Goal: Information Seeking & Learning: Learn about a topic

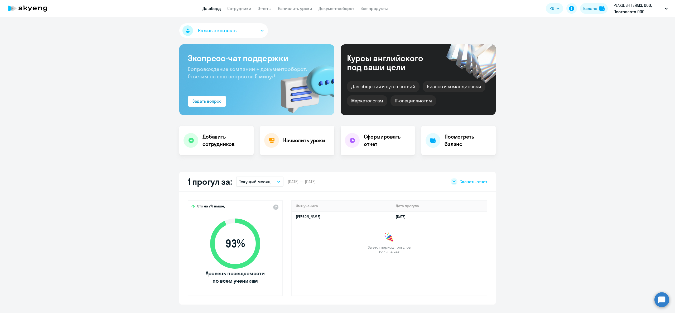
select select "30"
click at [236, 8] on link "Сотрудники" at bounding box center [239, 8] width 24 height 5
select select "30"
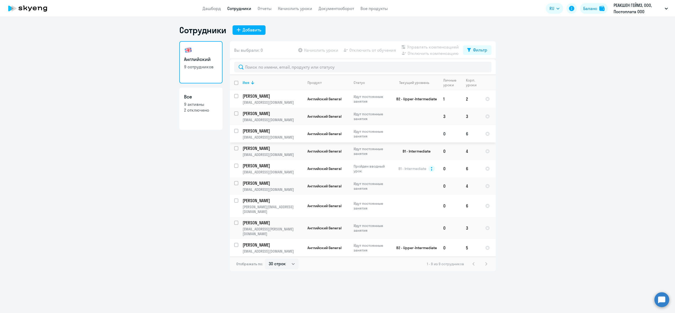
click at [251, 132] on p "[PERSON_NAME]" at bounding box center [273, 131] width 60 height 6
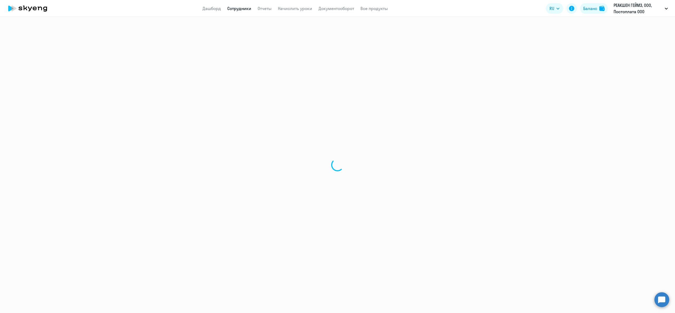
select select "english"
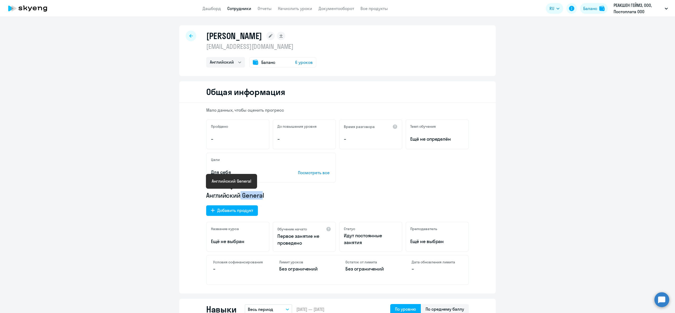
drag, startPoint x: 258, startPoint y: 194, endPoint x: 234, endPoint y: 196, distance: 24.1
click at [234, 196] on span "Английский General" at bounding box center [235, 195] width 58 height 8
click at [233, 210] on div "Добавить продукт" at bounding box center [235, 210] width 36 height 6
select select "english_adult_not_native_speaker_premium"
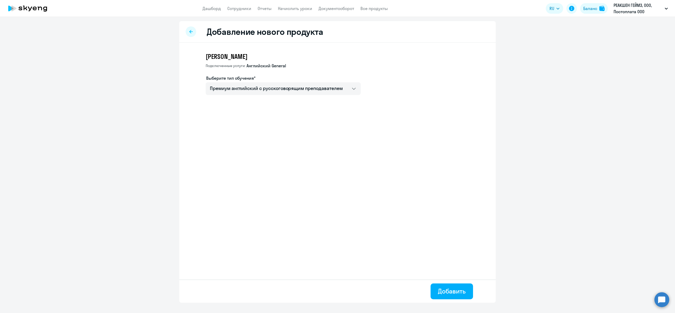
click at [271, 97] on app-new-education-service-form "[PERSON_NAME] услуги: Английский General Выберите тип обучения* Премиум английс…" at bounding box center [347, 75] width 282 height 47
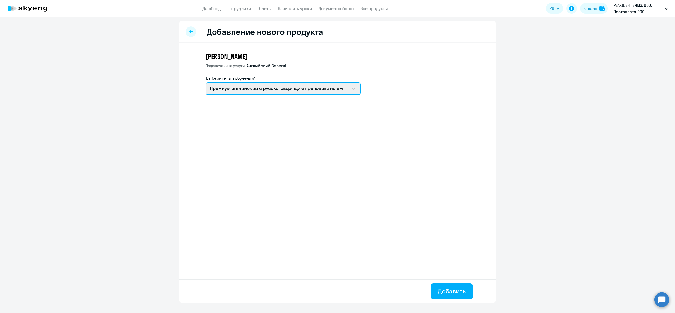
click at [273, 89] on select "Премиум английский с русскоговорящим преподавателем Talks 15 минутные разговоры…" at bounding box center [283, 88] width 155 height 13
click at [206, 82] on select "Премиум английский с русскоговорящим преподавателем Talks 15 минутные разговоры…" at bounding box center [283, 88] width 155 height 13
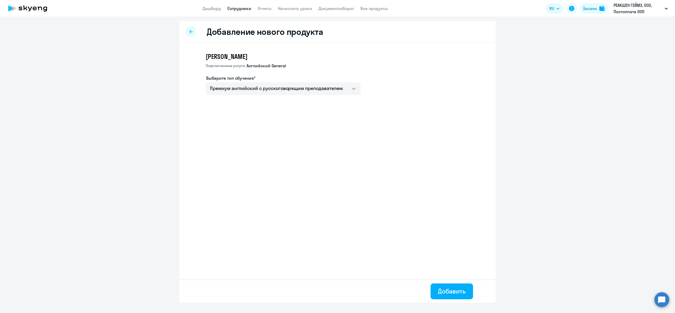
click at [238, 6] on link "Сотрудники" at bounding box center [239, 8] width 24 height 5
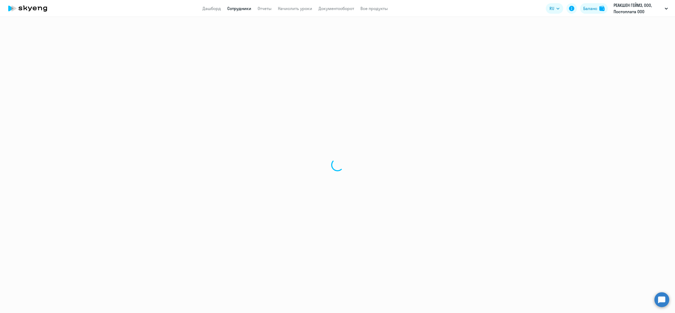
select select "30"
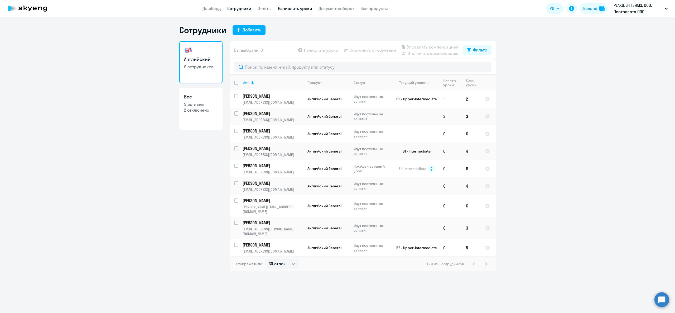
click at [301, 8] on link "Начислить уроки" at bounding box center [295, 8] width 34 height 5
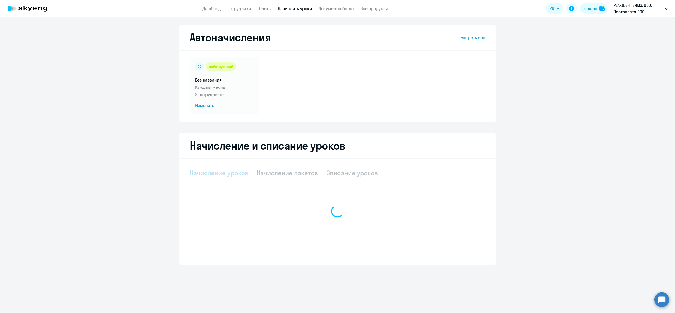
select select "10"
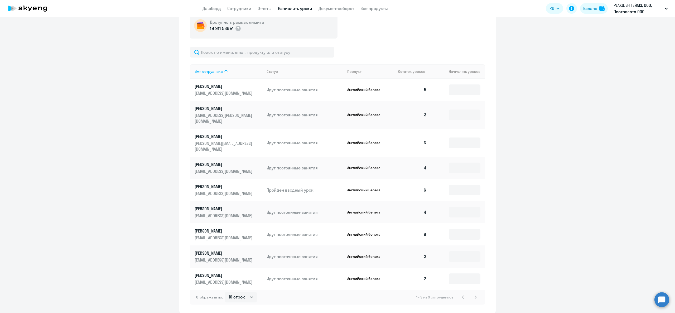
scroll to position [184, 0]
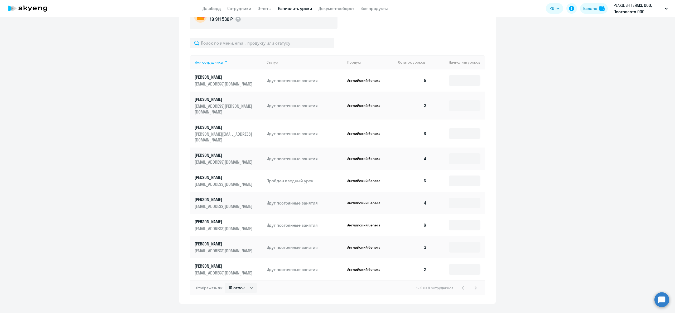
click at [351, 223] on p "Английский General" at bounding box center [367, 225] width 40 height 5
click at [355, 223] on p "Английский General" at bounding box center [367, 225] width 40 height 5
click at [463, 220] on input at bounding box center [465, 225] width 32 height 11
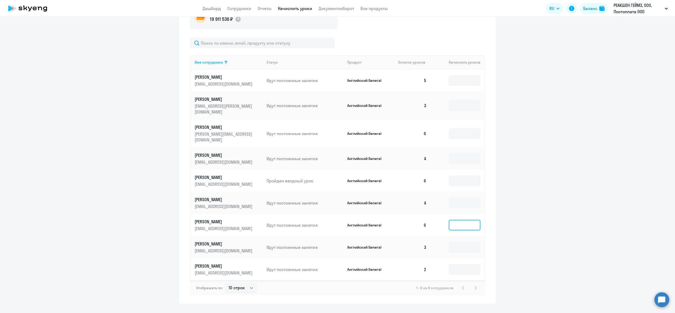
type input "4"
click at [431, 27] on div "Доступно в рамках лимита 19 911 536 ₽" at bounding box center [337, 16] width 295 height 26
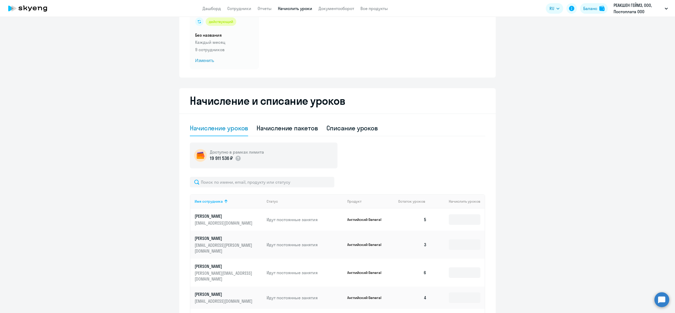
scroll to position [0, 0]
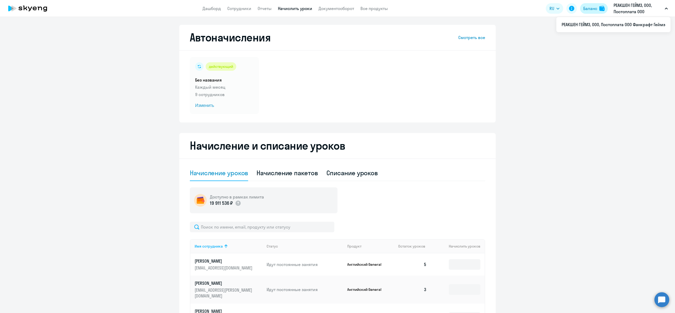
click at [598, 8] on button "Баланс" at bounding box center [594, 8] width 28 height 11
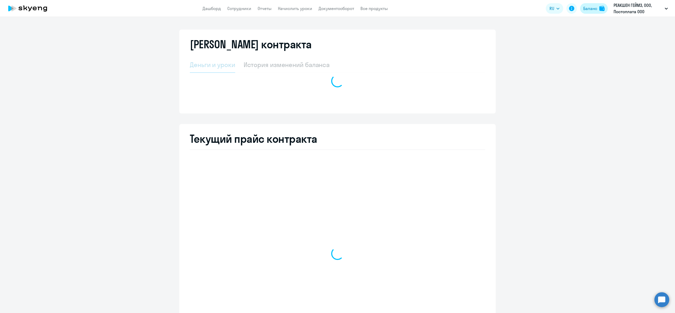
select select "english_adult_not_native_speaker"
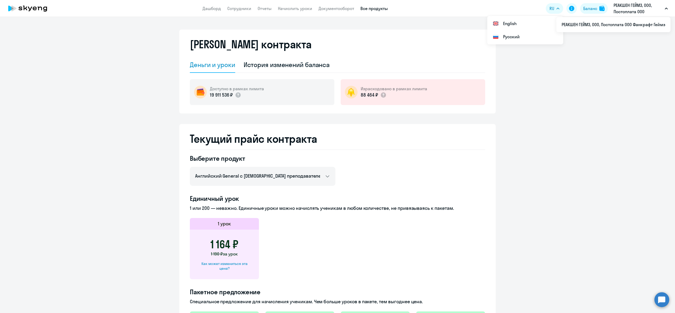
click at [379, 9] on link "Все продукты" at bounding box center [374, 8] width 27 height 5
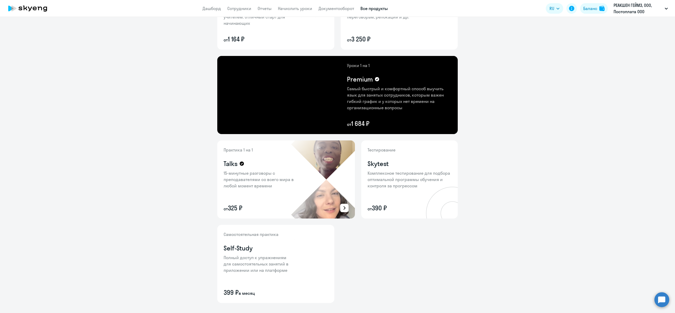
scroll to position [103, 0]
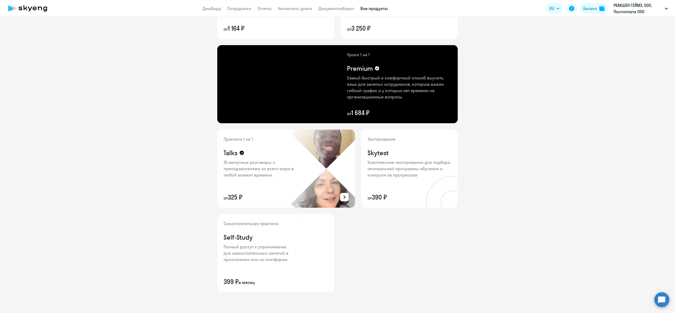
click at [341, 196] on icon at bounding box center [344, 197] width 6 height 6
click at [319, 185] on p "Подробнее о преимуществах" at bounding box center [311, 183] width 59 height 6
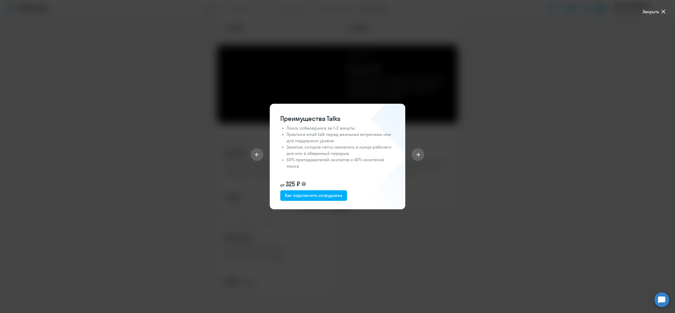
drag, startPoint x: 284, startPoint y: 185, endPoint x: 292, endPoint y: 183, distance: 8.4
click at [297, 180] on p "от 325 ₽" at bounding box center [337, 184] width 114 height 8
click at [292, 180] on span "325 ₽" at bounding box center [293, 184] width 15 height 8
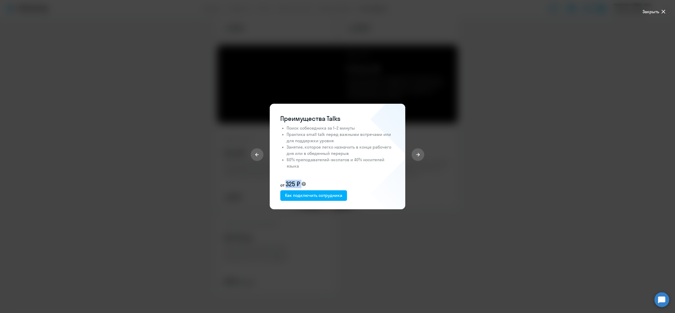
click at [292, 180] on span "325 ₽" at bounding box center [293, 184] width 15 height 8
drag, startPoint x: 285, startPoint y: 128, endPoint x: 359, endPoint y: 126, distance: 74.1
click at [359, 126] on div "Преимущества Talks Поиск собеседника за 1–2 минуты Практика small talk перед ва…" at bounding box center [337, 157] width 114 height 87
click at [350, 125] on li "Поиск собеседника за 1–2 минуты" at bounding box center [341, 128] width 108 height 6
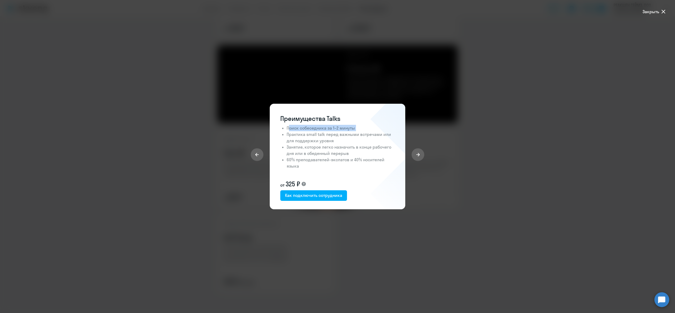
click at [350, 125] on li "Поиск собеседника за 1–2 минуты" at bounding box center [341, 128] width 108 height 6
click at [344, 135] on li "Практика small talk перед важными встречами или для поддержки уровня" at bounding box center [341, 137] width 108 height 13
click at [296, 141] on li "Практика small talk перед важными встречами или для поддержки уровня" at bounding box center [341, 137] width 108 height 13
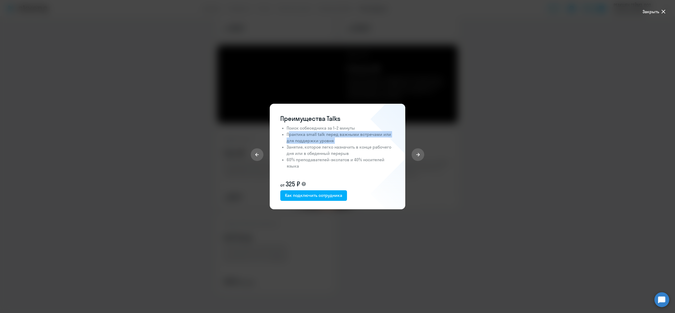
click at [312, 138] on li "Практика small talk перед важными встречами или для поддержки уровня" at bounding box center [341, 137] width 108 height 13
drag, startPoint x: 292, startPoint y: 160, endPoint x: 348, endPoint y: 159, distance: 55.7
click at [348, 159] on li "60% преподавателей-экспатов и 40% носителей языка" at bounding box center [341, 162] width 108 height 13
drag, startPoint x: 349, startPoint y: 160, endPoint x: 285, endPoint y: 161, distance: 64.6
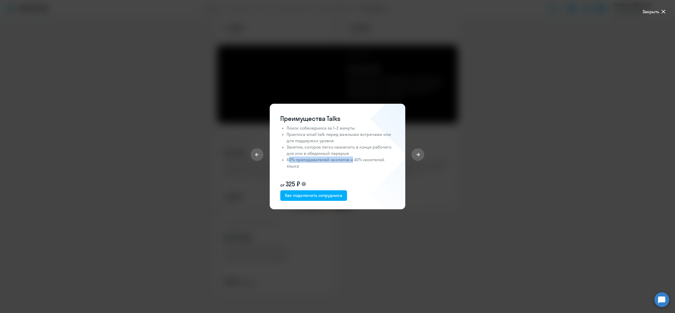
click at [281, 159] on div "Преимущества Talks Поиск собеседника за 1–2 минуты Практика small talk перед ва…" at bounding box center [337, 157] width 114 height 87
click at [303, 159] on li "60% преподавателей-экспатов и 40% носителей языка" at bounding box center [341, 162] width 108 height 13
click at [327, 162] on li "60% преподавателей-экспатов и 40% носителей языка" at bounding box center [341, 162] width 108 height 13
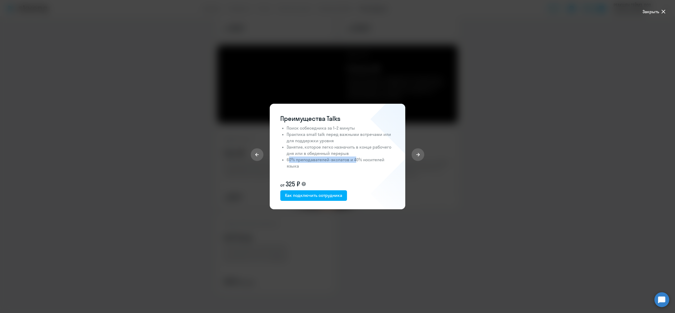
drag, startPoint x: 354, startPoint y: 159, endPoint x: 281, endPoint y: 157, distance: 73.1
click at [287, 157] on li "60% преподавателей-экспатов и 40% носителей языка" at bounding box center [341, 162] width 108 height 13
click at [289, 163] on li "60% преподавателей-экспатов и 40% носителей языка" at bounding box center [341, 162] width 108 height 13
drag, startPoint x: 351, startPoint y: 159, endPoint x: 287, endPoint y: 157, distance: 64.4
click at [287, 157] on li "60% преподавателей-экспатов и 40% носителей языка" at bounding box center [341, 162] width 108 height 13
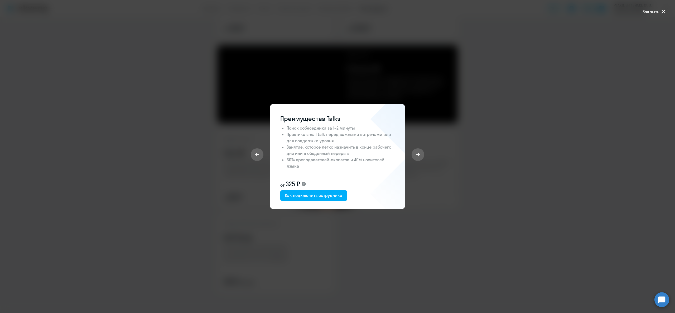
click at [302, 164] on li "60% преподавателей-экспатов и 40% носителей языка" at bounding box center [341, 162] width 108 height 13
click at [416, 73] on div at bounding box center [337, 156] width 675 height 313
click at [656, 9] on span "Закрыть" at bounding box center [651, 11] width 17 height 6
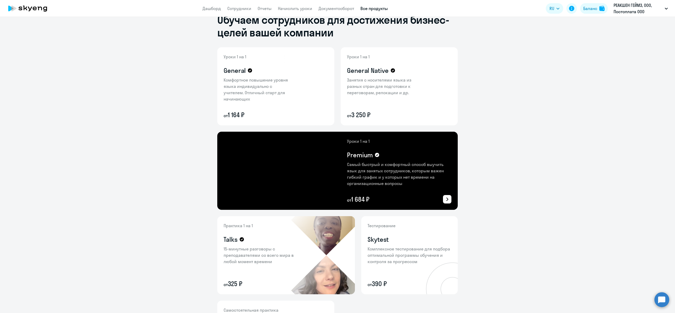
scroll to position [0, 0]
